Goal: Complete application form

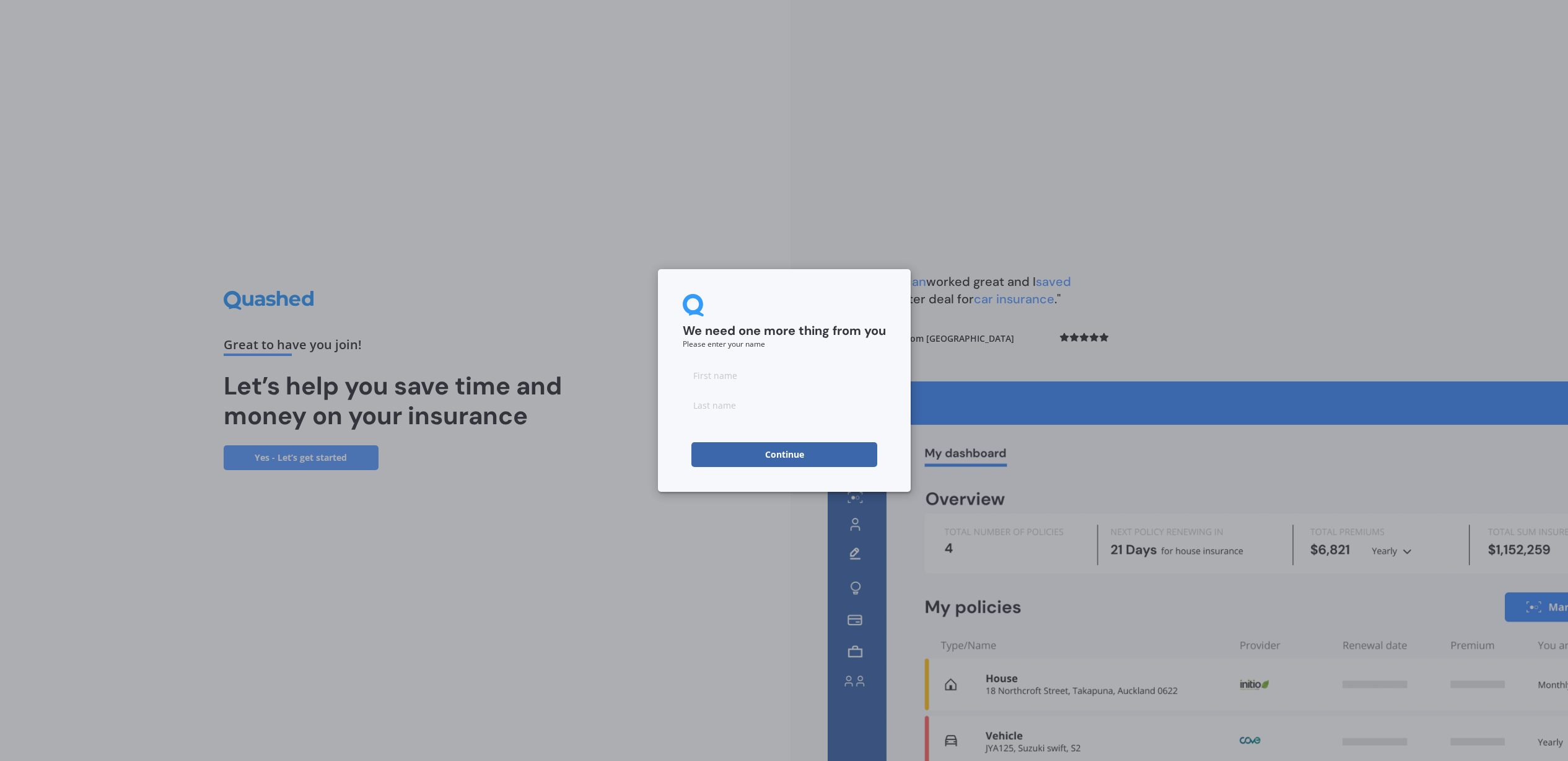
click at [823, 383] on input at bounding box center [784, 375] width 203 height 25
type input "[PERSON_NAME]"
click at [798, 454] on button "Continue" at bounding box center [784, 454] width 186 height 25
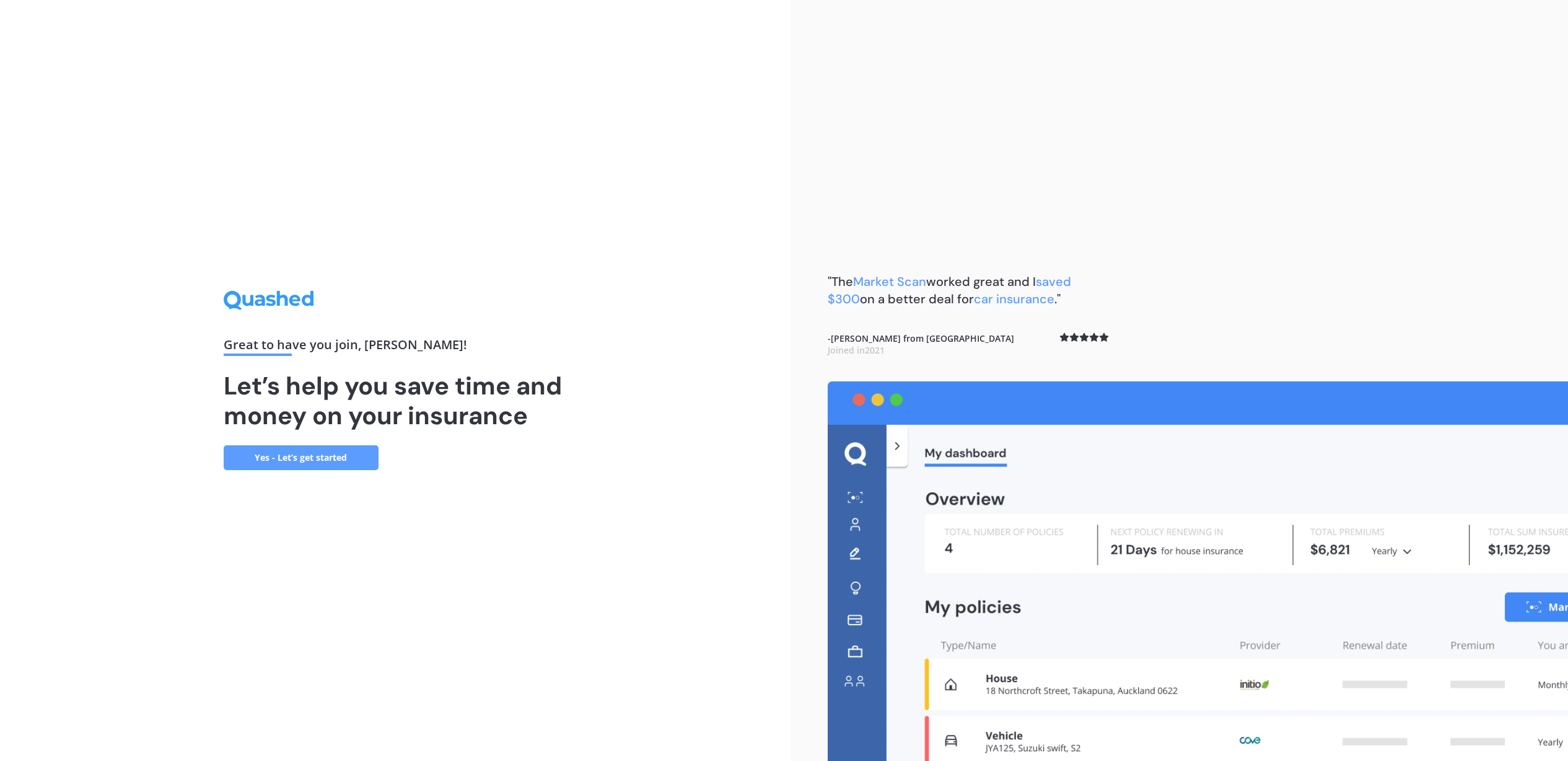
click at [329, 453] on link "Yes - Let’s get started" at bounding box center [301, 457] width 155 height 25
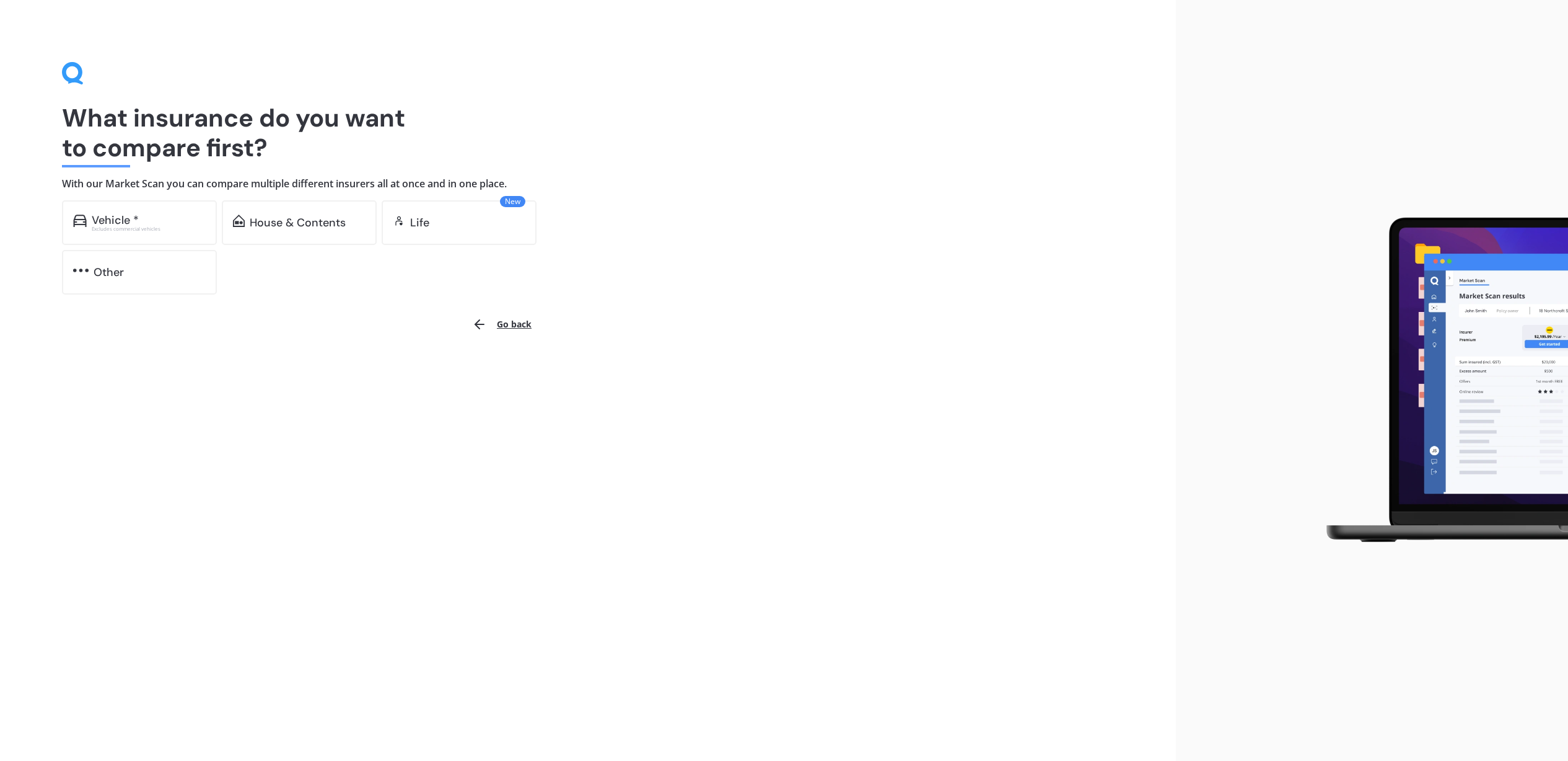
click at [736, 374] on div "What insurance do you want to compare first? With our Market Scan you can compa…" at bounding box center [588, 380] width 1176 height 761
